Goal: Find contact information: Find contact information

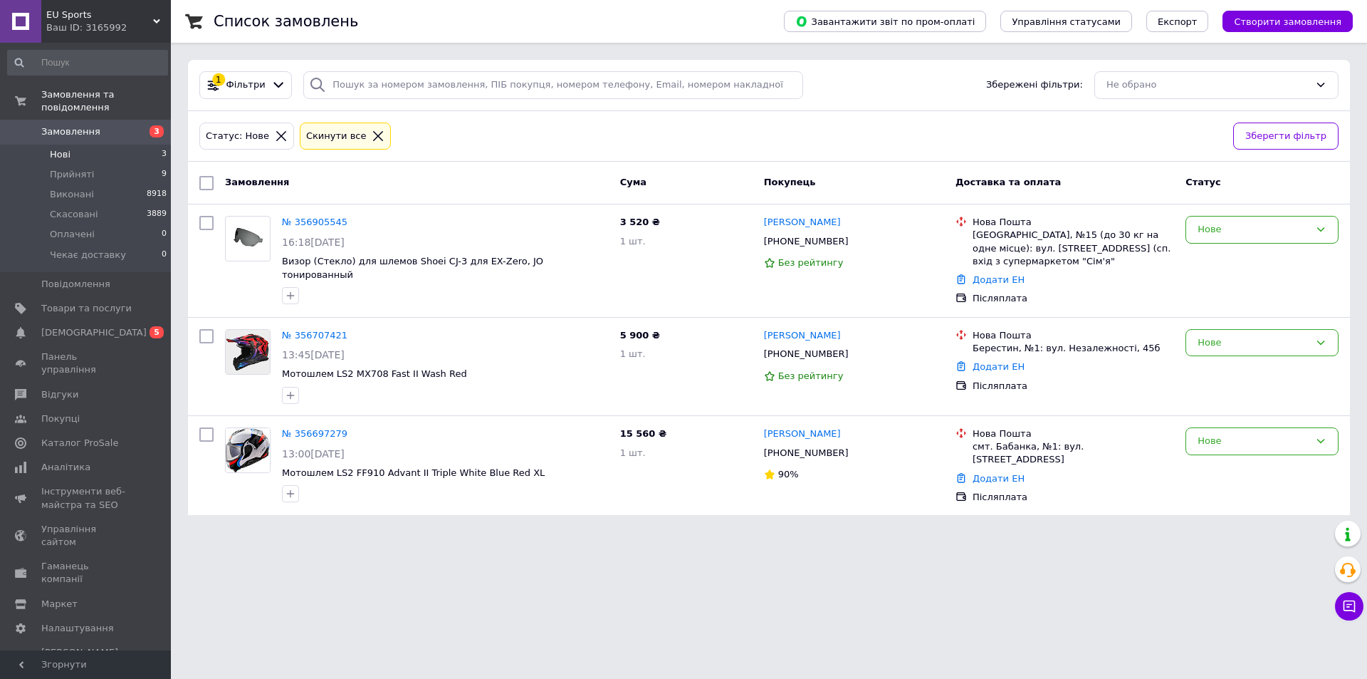
click at [61, 148] on span "Нові" at bounding box center [60, 154] width 21 height 13
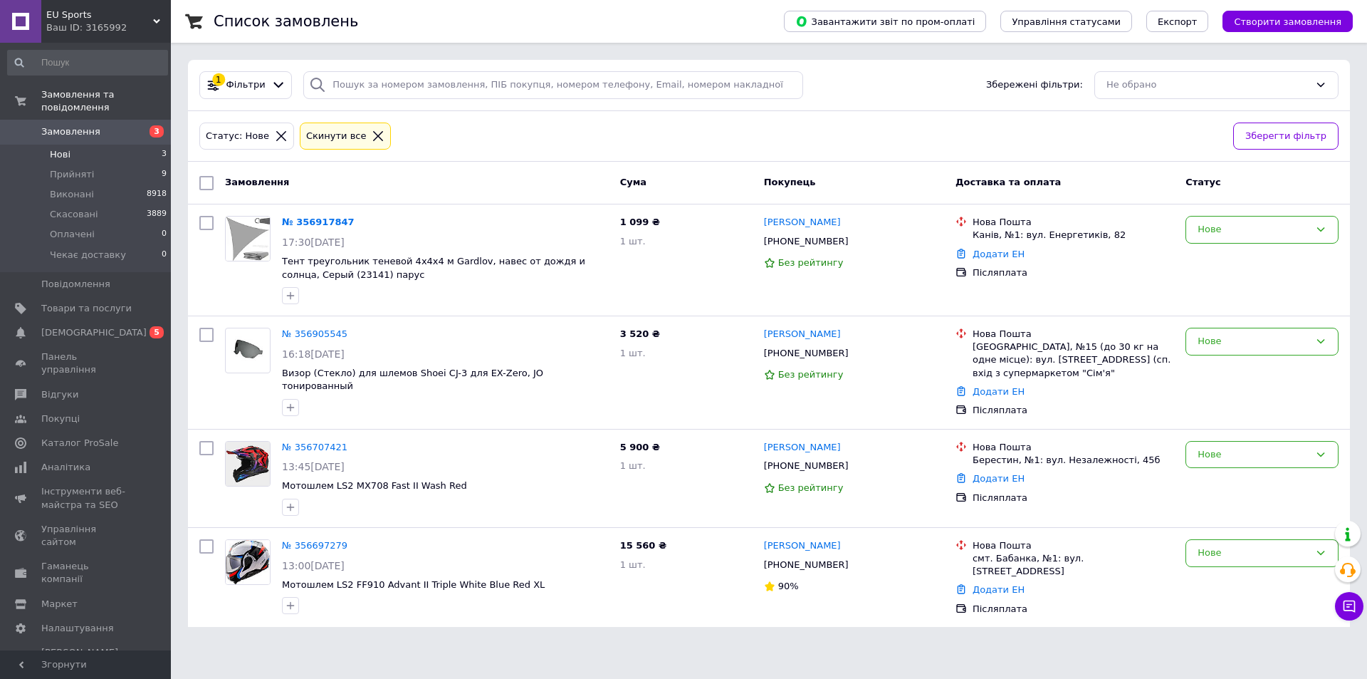
click at [1012, 644] on html "EU Sports Ваш ID: 3165992 Сайт EU Sports Кабінет покупця Перевірити стан систем…" at bounding box center [683, 322] width 1367 height 644
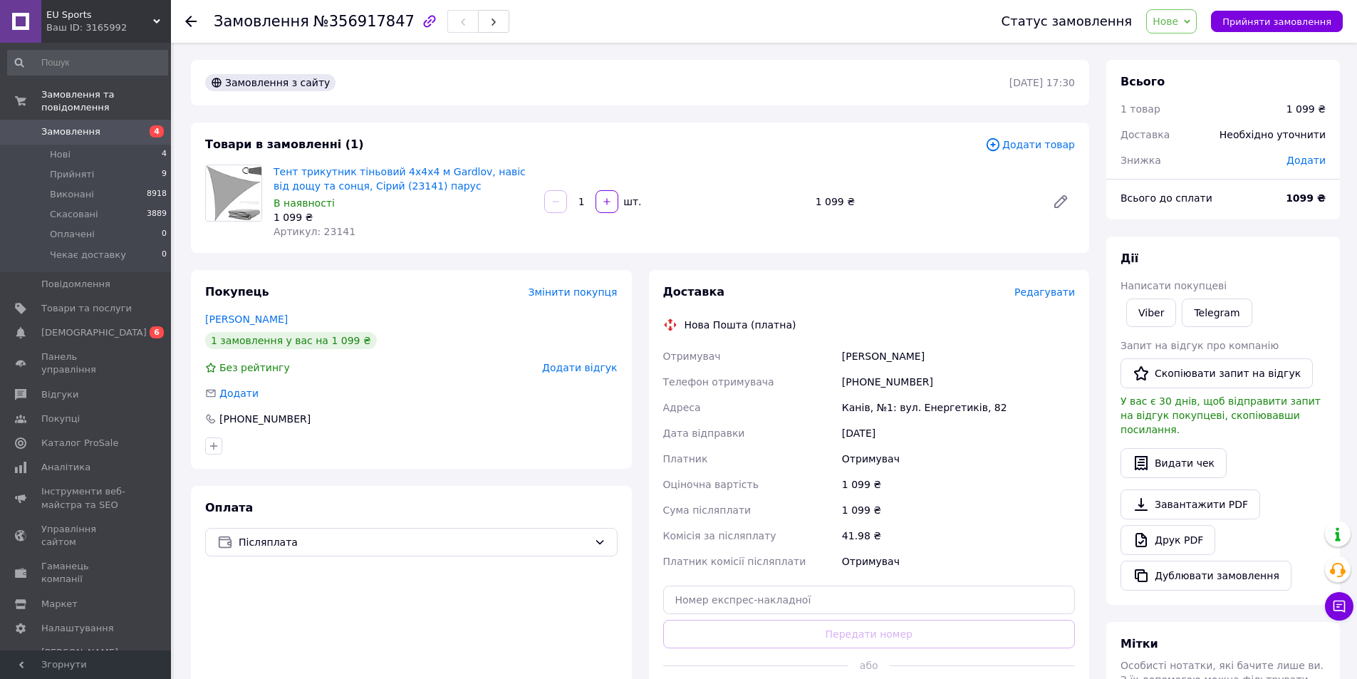
click at [883, 382] on div "[PHONE_NUMBER]" at bounding box center [958, 382] width 239 height 26
drag, startPoint x: 875, startPoint y: 382, endPoint x: 848, endPoint y: 373, distance: 27.7
click at [848, 373] on div "[PHONE_NUMBER]" at bounding box center [958, 382] width 239 height 26
drag, startPoint x: 842, startPoint y: 381, endPoint x: 920, endPoint y: 386, distance: 77.8
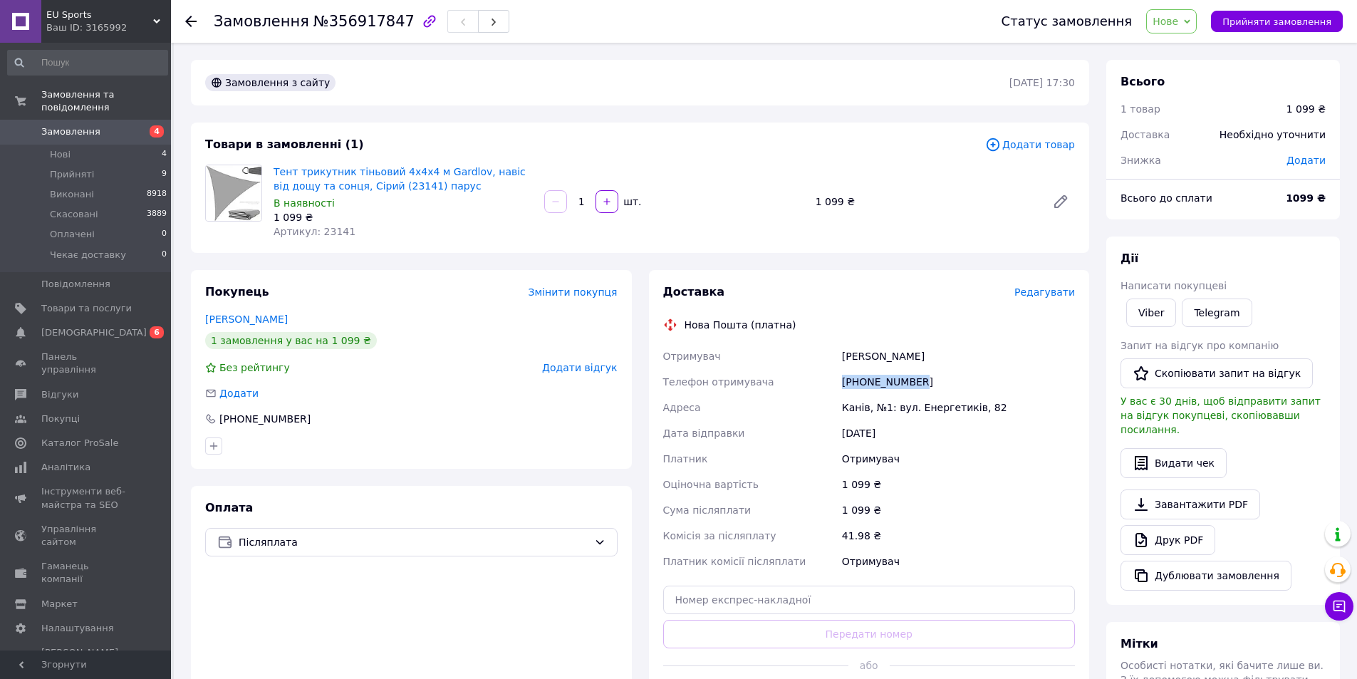
click at [920, 386] on div "[PHONE_NUMBER]" at bounding box center [958, 382] width 239 height 26
click at [897, 383] on div "[PHONE_NUMBER]" at bounding box center [958, 382] width 239 height 26
drag, startPoint x: 926, startPoint y: 384, endPoint x: 867, endPoint y: 382, distance: 58.4
click at [867, 382] on div "[PHONE_NUMBER]" at bounding box center [958, 382] width 239 height 26
click at [849, 380] on div "[PHONE_NUMBER]" at bounding box center [958, 382] width 239 height 26
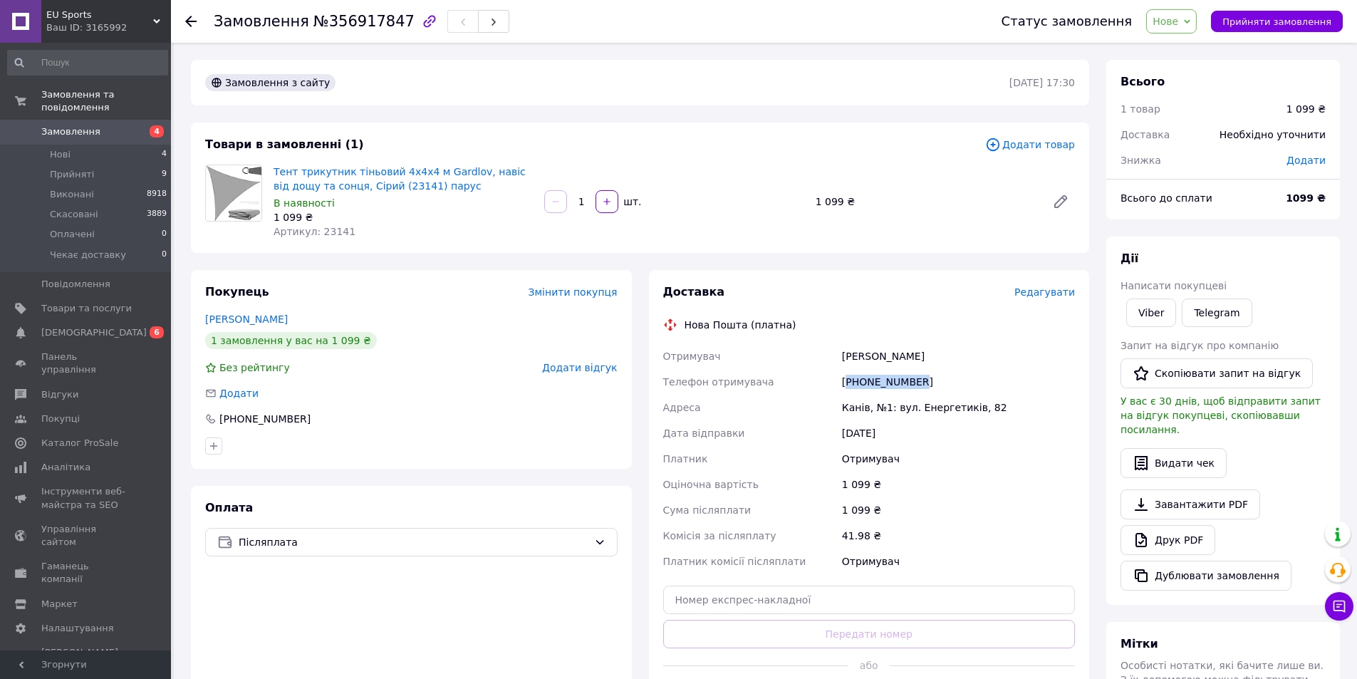
click at [849, 380] on div "[PHONE_NUMBER]" at bounding box center [958, 382] width 239 height 26
drag, startPoint x: 867, startPoint y: 384, endPoint x: 865, endPoint y: 376, distance: 8.0
click at [865, 376] on div "[PHONE_NUMBER]" at bounding box center [958, 382] width 239 height 26
drag, startPoint x: 919, startPoint y: 379, endPoint x: 841, endPoint y: 378, distance: 78.3
click at [841, 378] on div "[PHONE_NUMBER]" at bounding box center [958, 382] width 239 height 26
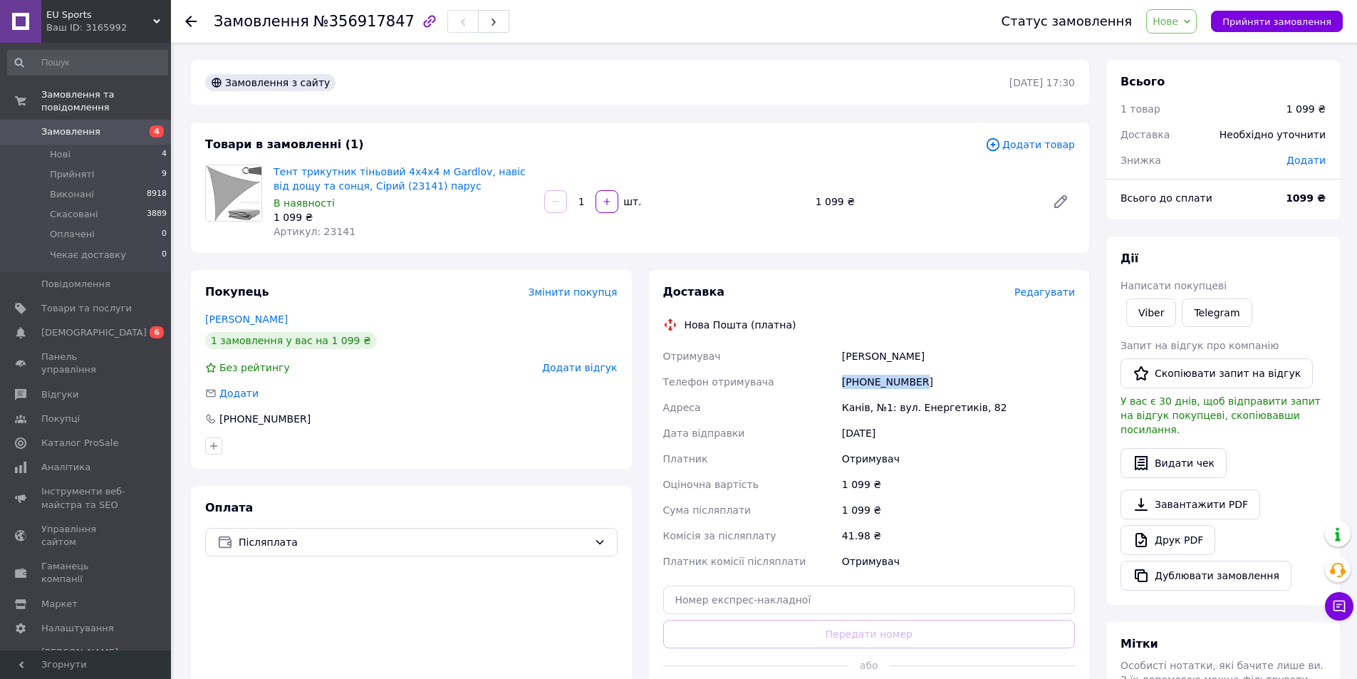
copy div "[PHONE_NUMBER]"
